Goal: Task Accomplishment & Management: Manage account settings

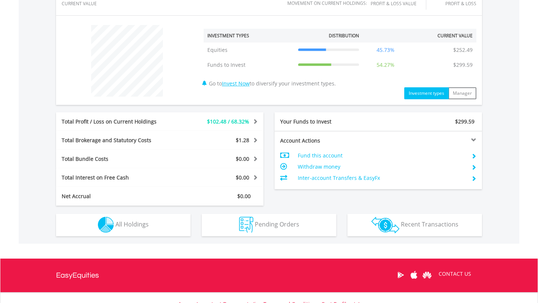
scroll to position [282, 0]
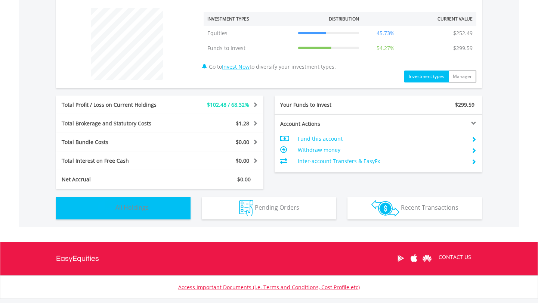
click at [163, 216] on button "Holdings All Holdings" at bounding box center [123, 208] width 134 height 22
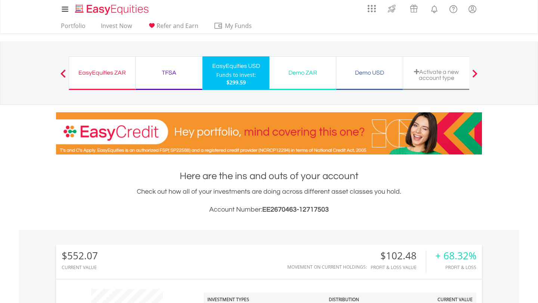
scroll to position [0, 0]
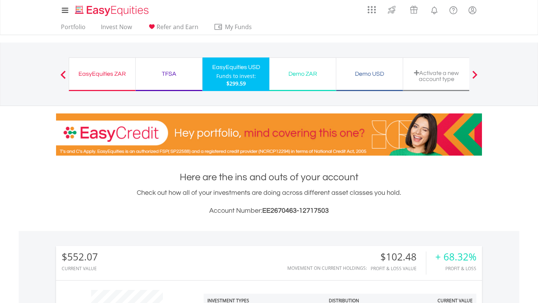
click at [111, 79] on div "EasyEquities ZAR" at bounding box center [102, 74] width 57 height 10
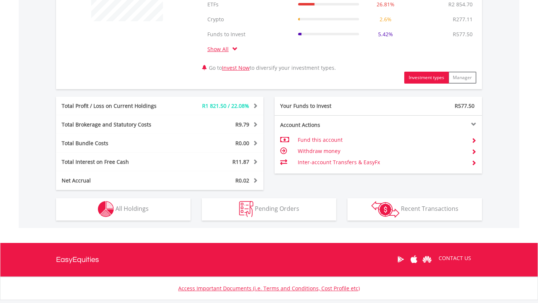
scroll to position [388, 0]
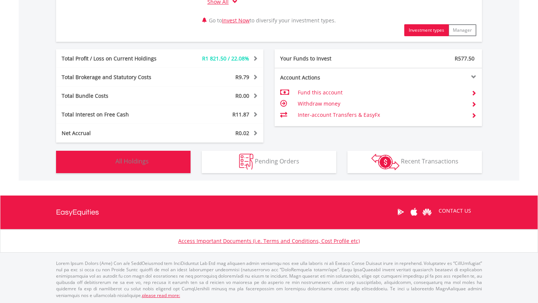
click at [90, 171] on button "Holdings All Holdings" at bounding box center [123, 162] width 134 height 22
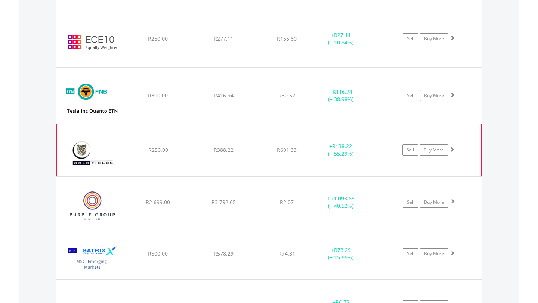
scroll to position [678, 0]
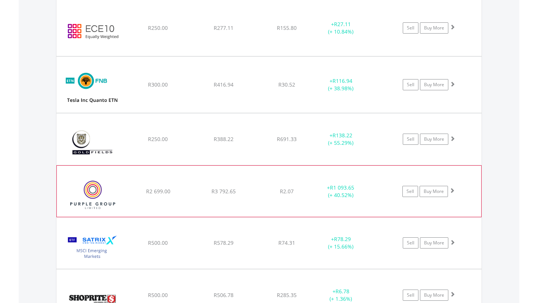
click at [199, 209] on div "﻿ Purple Group Limited R2 699.00 R3 792.65 R2.07 + R1 093.65 (+ 40.52%) Sell Bu…" at bounding box center [269, 191] width 424 height 51
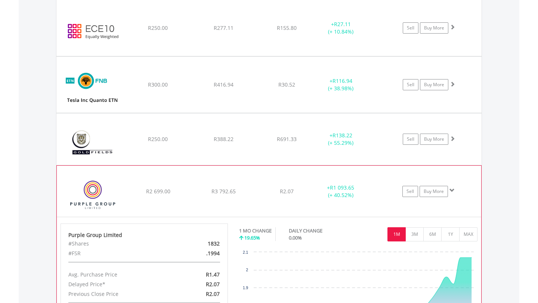
click at [199, 209] on div "﻿ Purple Group Limited R2 699.00 R3 792.65 R2.07 + R1 093.65 (+ 40.52%) Sell Bu…" at bounding box center [269, 191] width 424 height 51
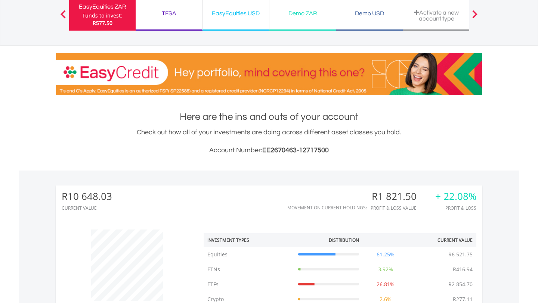
scroll to position [0, 0]
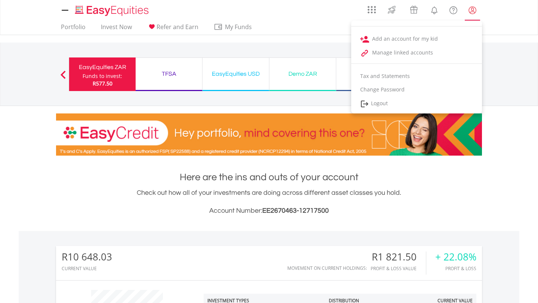
click at [474, 13] on lord-icon "My Profile" at bounding box center [472, 10] width 9 height 9
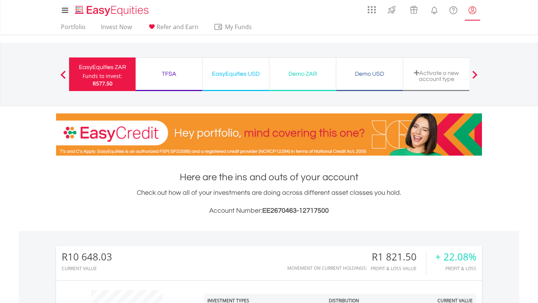
click at [474, 13] on lord-icon "My Profile" at bounding box center [472, 10] width 9 height 9
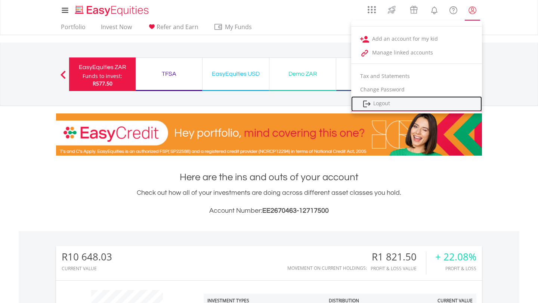
click at [391, 102] on link "Logout" at bounding box center [416, 103] width 131 height 15
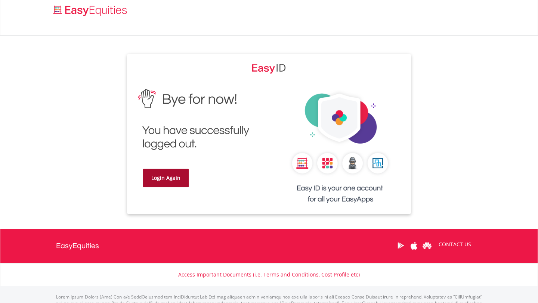
click at [166, 173] on link "Login Again" at bounding box center [166, 178] width 46 height 19
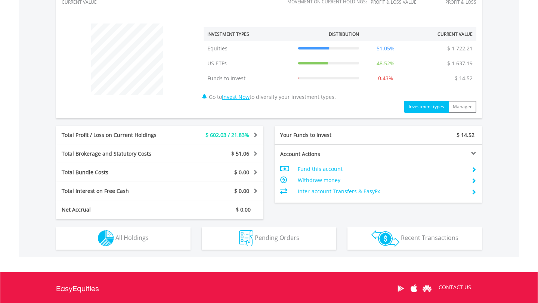
scroll to position [276, 0]
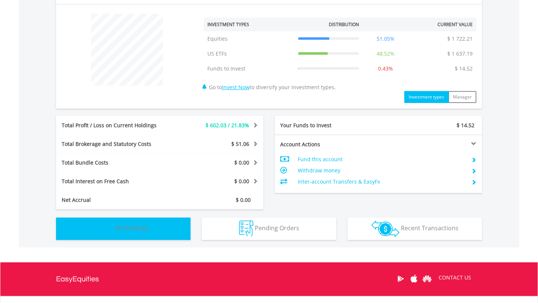
click at [105, 233] on img "button" at bounding box center [106, 229] width 16 height 16
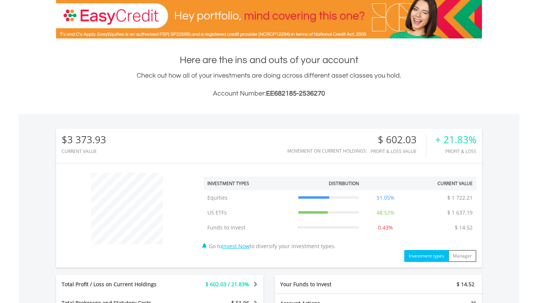
scroll to position [0, 0]
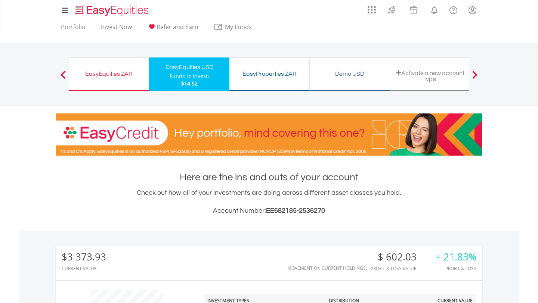
click at [118, 71] on div "EasyEquities ZAR" at bounding box center [109, 74] width 71 height 10
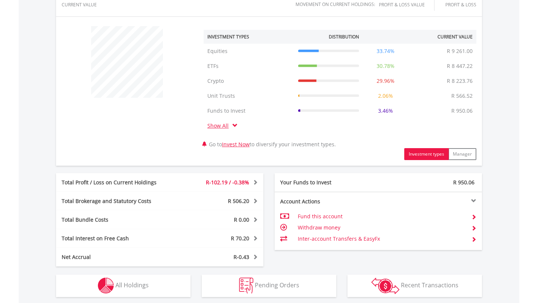
scroll to position [280, 0]
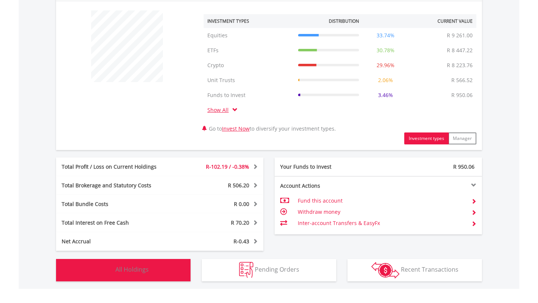
click at [122, 274] on button "Holdings All Holdings" at bounding box center [123, 270] width 134 height 22
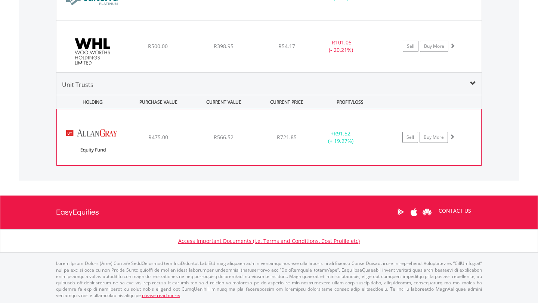
scroll to position [1630, 0]
